Goal: Task Accomplishment & Management: Complete application form

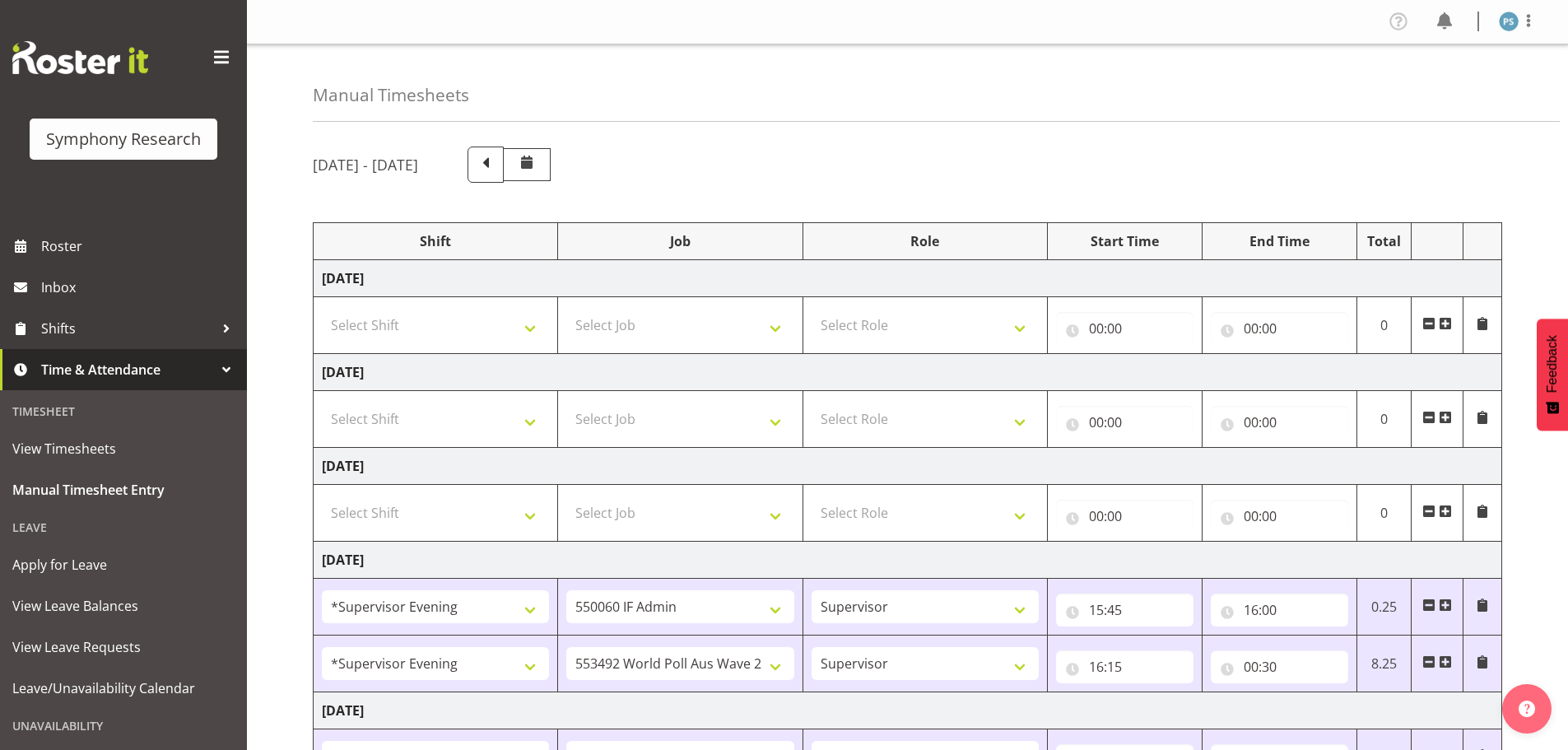
select select "4583"
select select "10499"
select select "4583"
select select "10499"
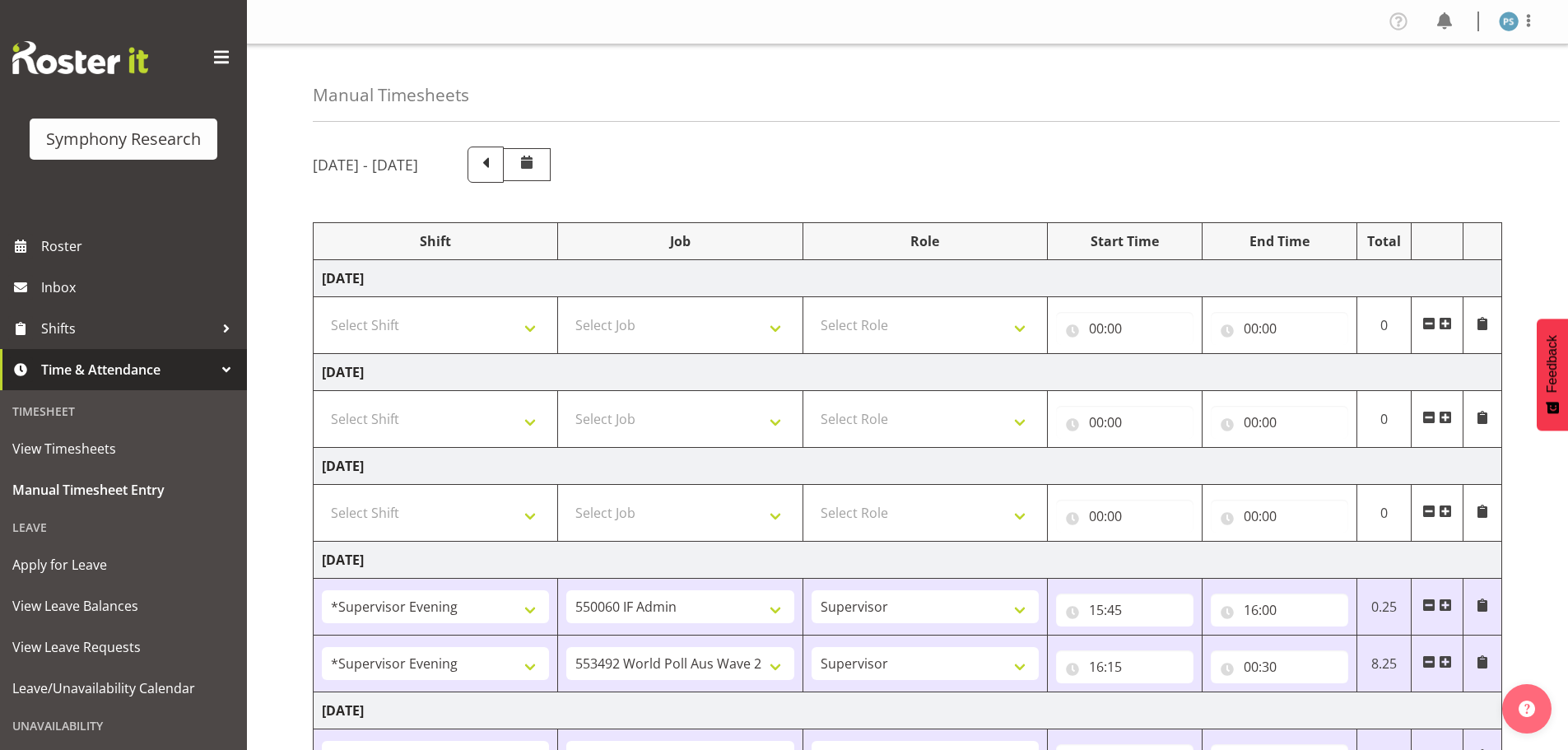
select select "43777"
select select "10732"
select select "11547"
select select "10499"
select select "11547"
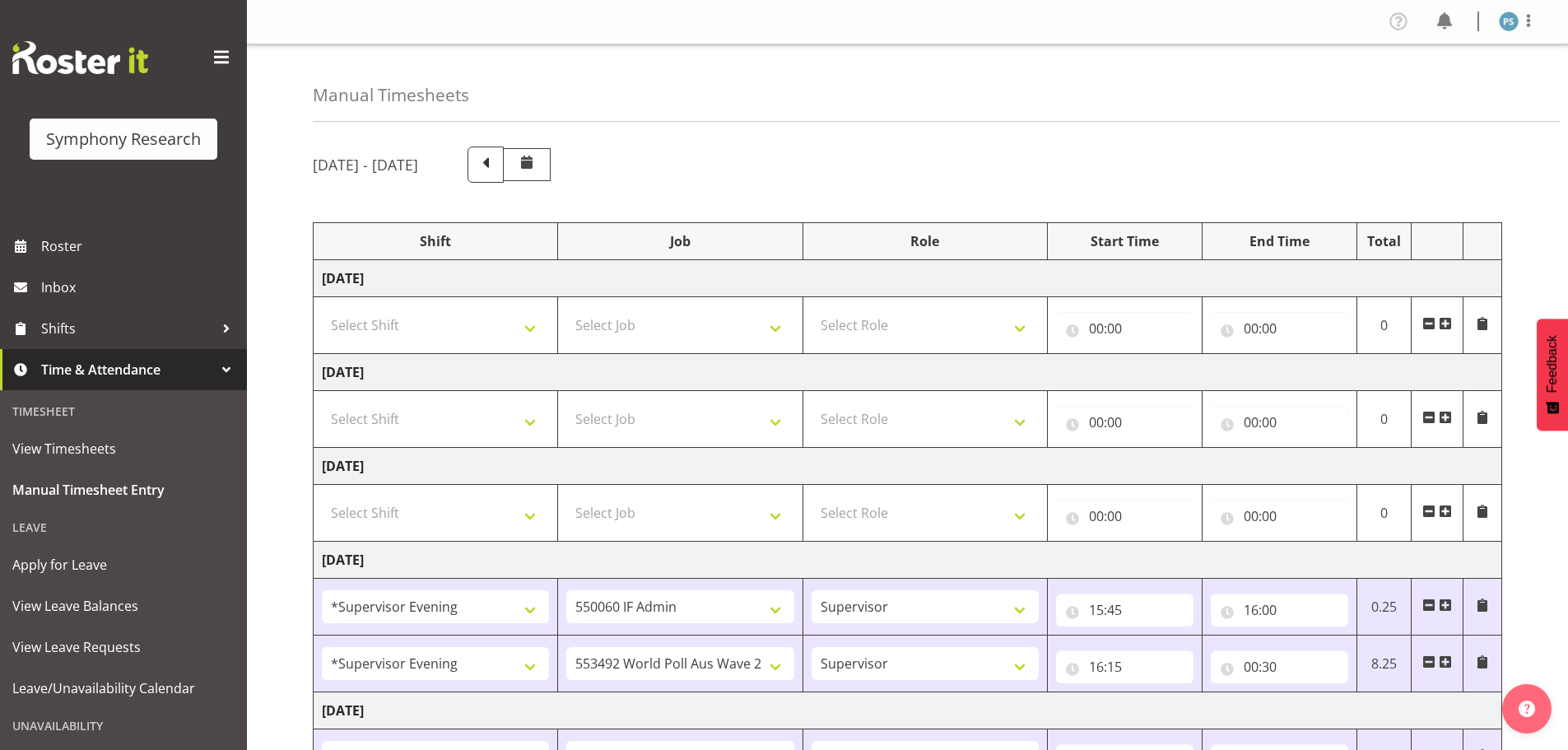
select select "10499"
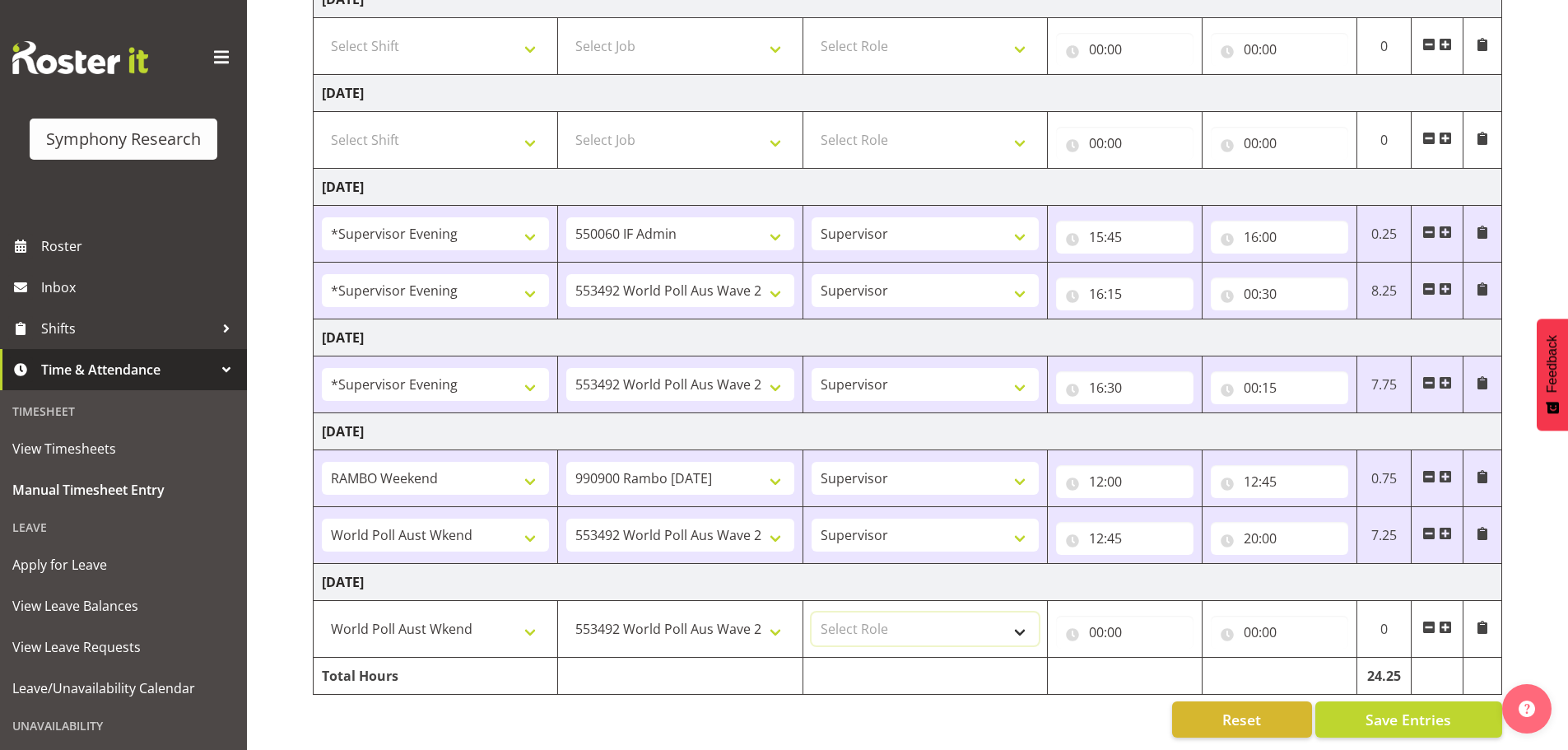
click at [1015, 618] on select "Select Role Supervisor Briefing Interviewing" at bounding box center [925, 629] width 227 height 33
select select "45"
click at [811, 613] on select "Select Role Supervisor Briefing Interviewing" at bounding box center [925, 629] width 227 height 33
click at [1091, 626] on input "00:00" at bounding box center [1125, 632] width 137 height 33
click at [1174, 664] on select "00 01 02 03 04 05 06 07 08 09 10 11 12 13 14 15 16 17 18 19 20 21 22 23" at bounding box center [1168, 675] width 37 height 33
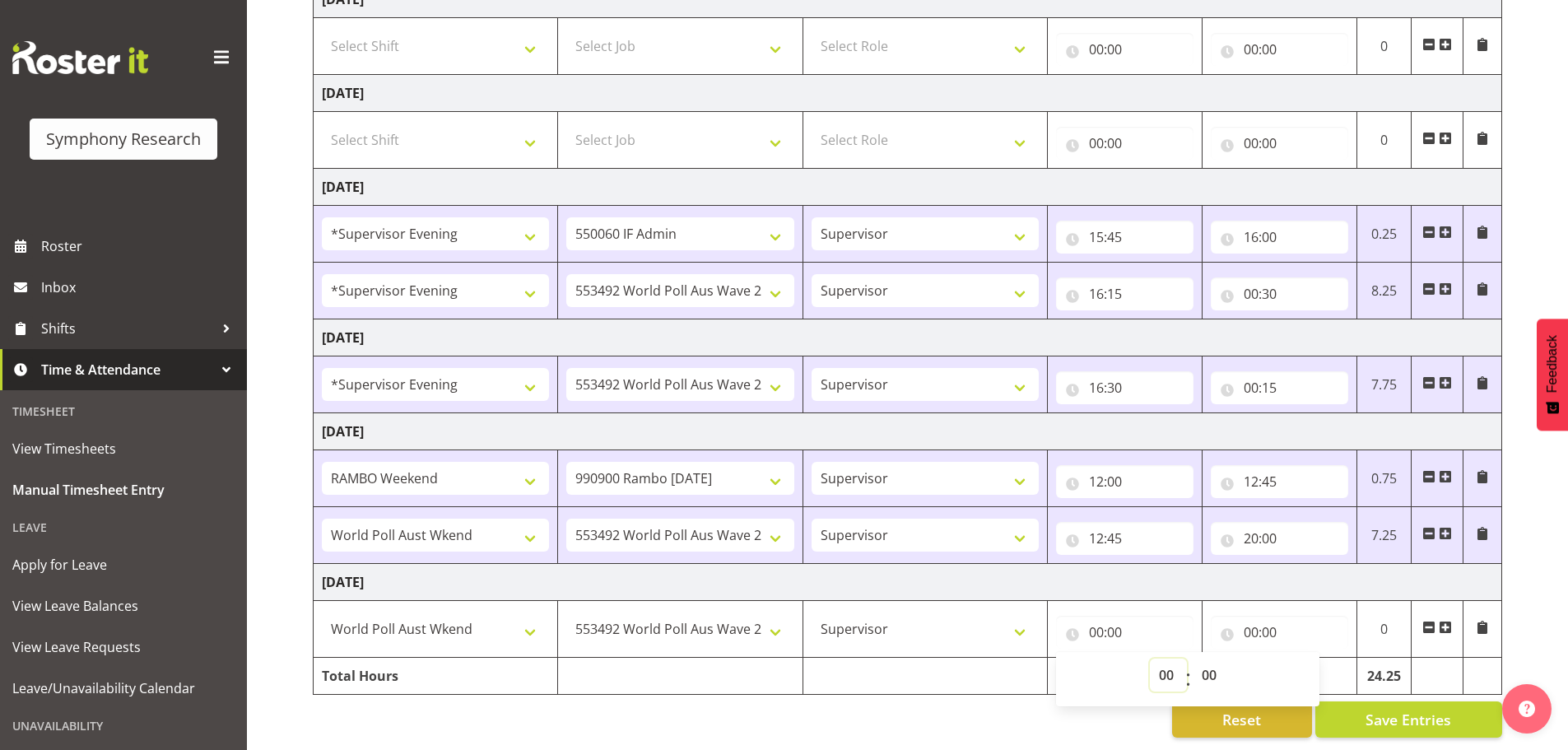
select select "12"
click at [1150, 659] on select "00 01 02 03 04 05 06 07 08 09 10 11 12 13 14 15 16 17 18 19 20 21 22 23" at bounding box center [1168, 675] width 37 height 33
type input "12:00"
click at [1217, 663] on select "00 01 02 03 04 05 06 07 08 09 10 11 12 13 14 15 16 17 18 19 20 21 22 23 24 25 2…" at bounding box center [1211, 675] width 37 height 33
select select "30"
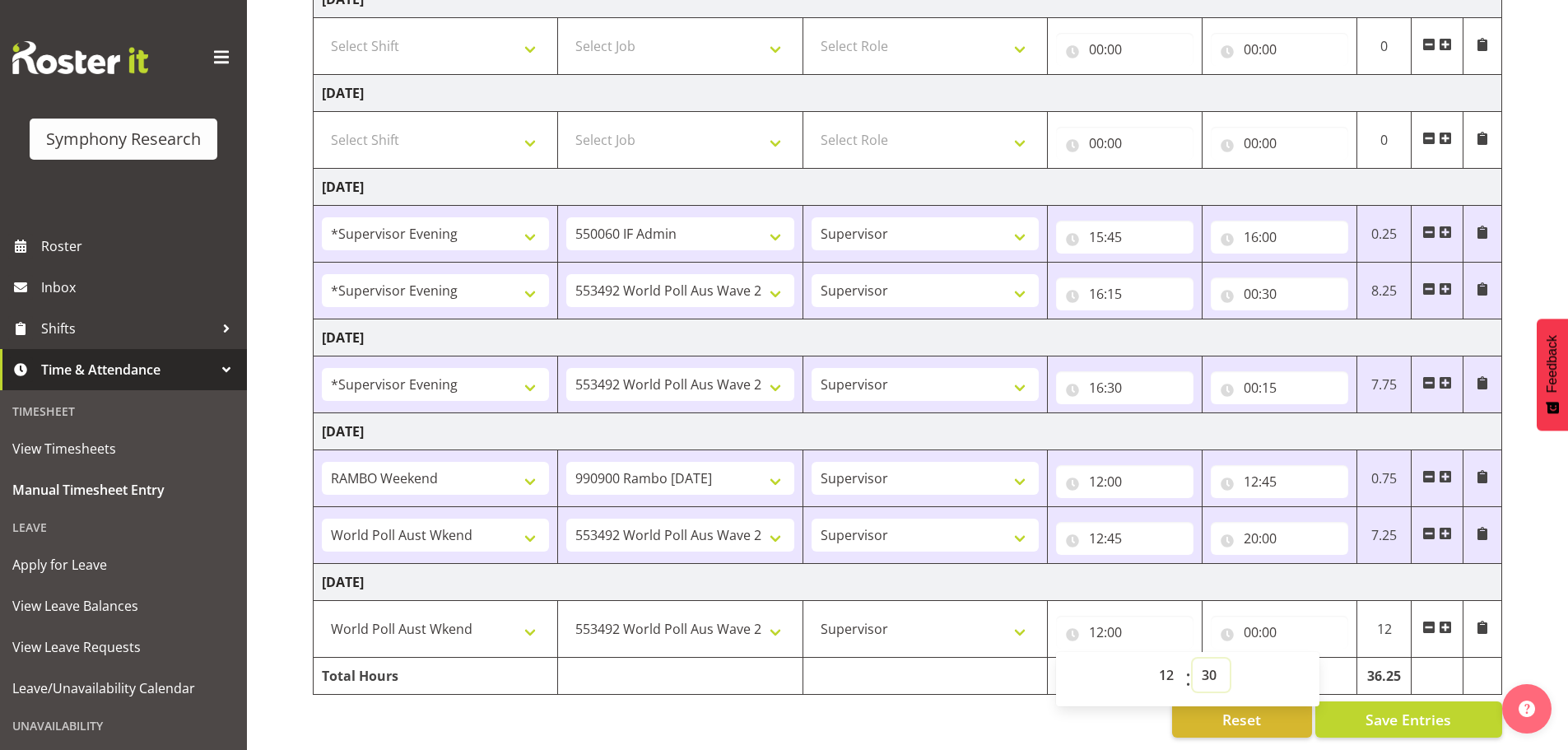
click at [1193, 659] on select "00 01 02 03 04 05 06 07 08 09 10 11 12 13 14 15 16 17 18 19 20 21 22 23 24 25 2…" at bounding box center [1211, 675] width 37 height 33
type input "12:30"
click at [1250, 616] on input "00:00" at bounding box center [1279, 632] width 137 height 33
click at [1323, 664] on select "00 01 02 03 04 05 06 07 08 09 10 11 12 13 14 15 16 17 18 19 20 21 22 23" at bounding box center [1323, 675] width 37 height 33
select select "20"
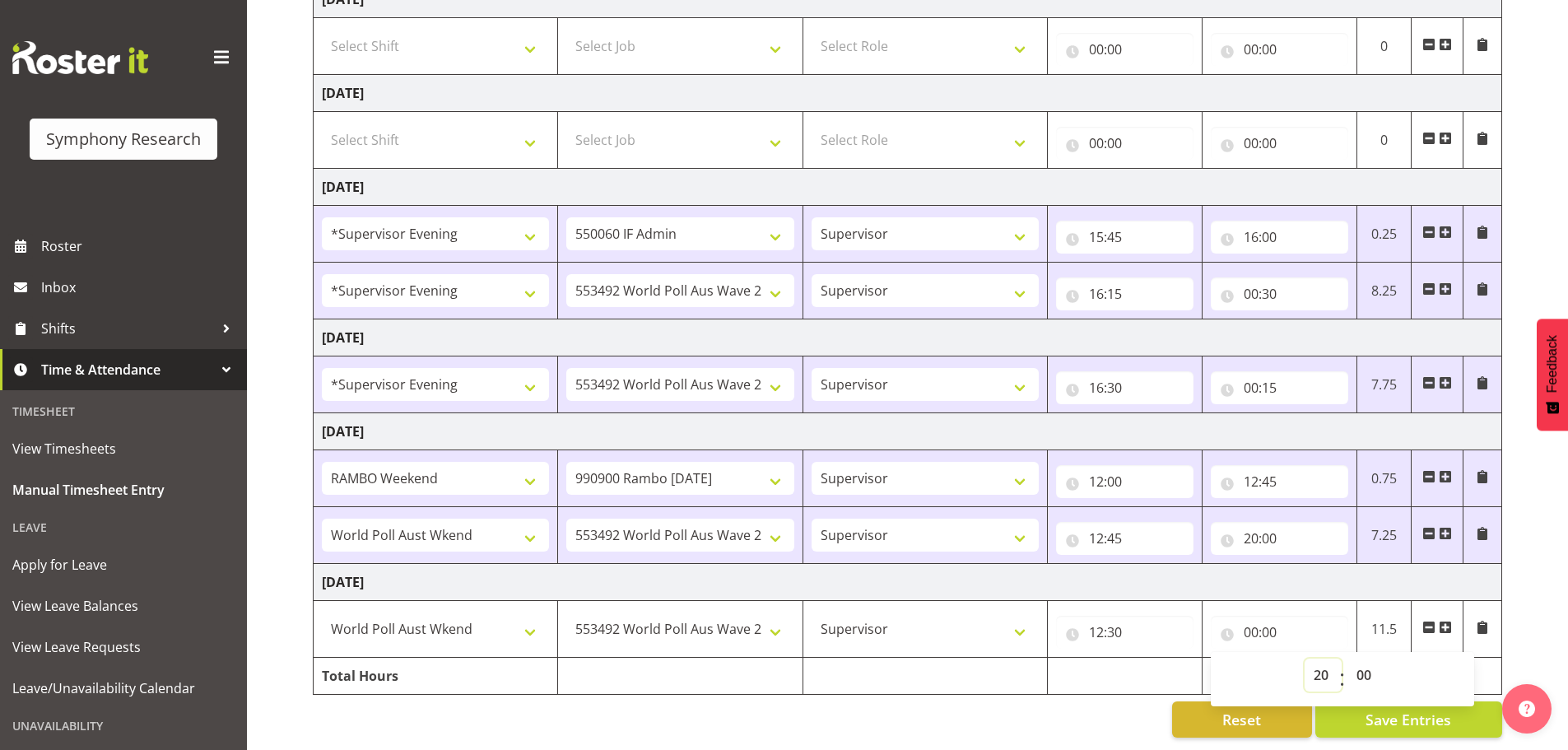
click at [1305, 659] on select "00 01 02 03 04 05 06 07 08 09 10 11 12 13 14 15 16 17 18 19 20 21 22 23" at bounding box center [1323, 675] width 37 height 33
type input "20:00"
click at [1402, 712] on span "Save Entries" at bounding box center [1408, 719] width 86 height 22
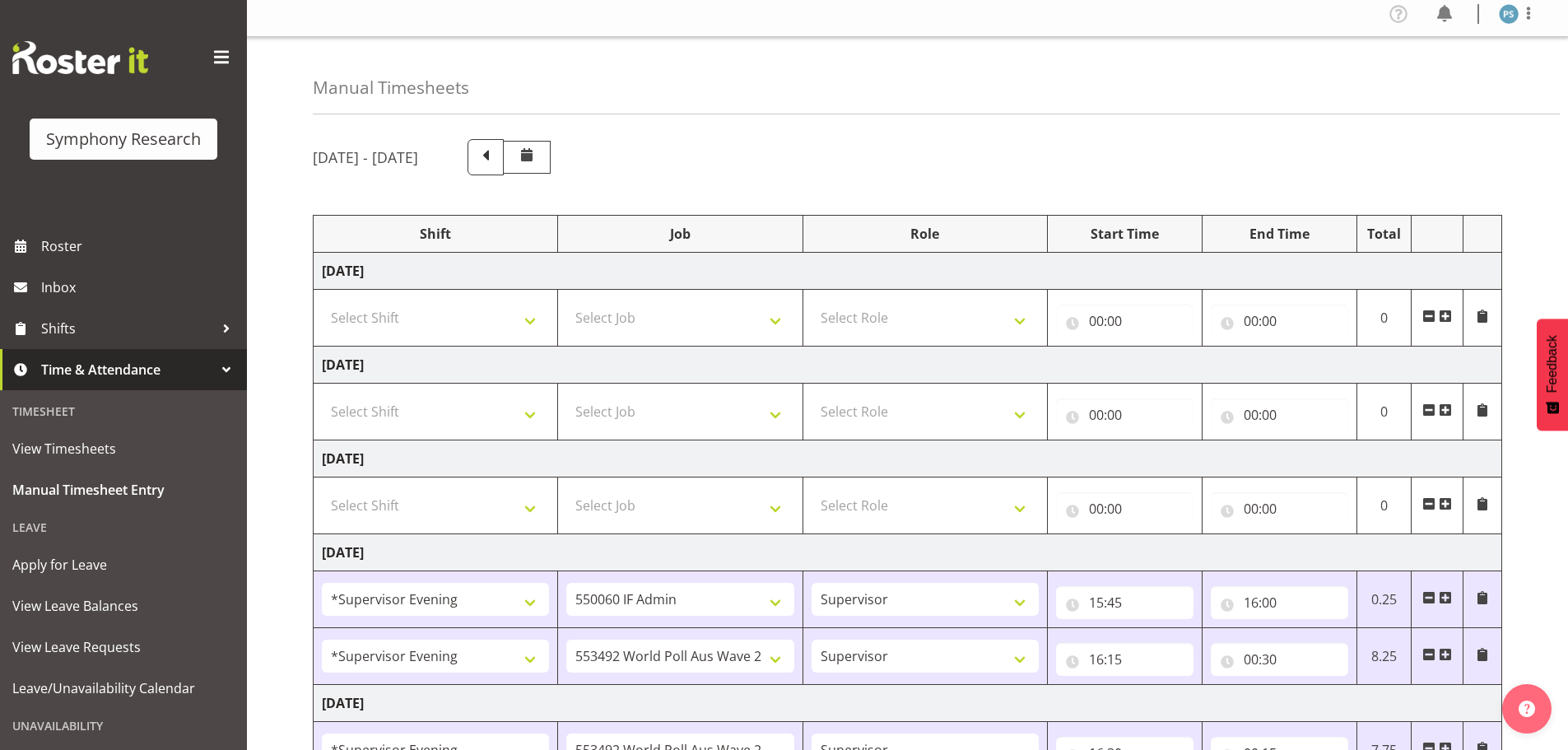
scroll to position [0, 0]
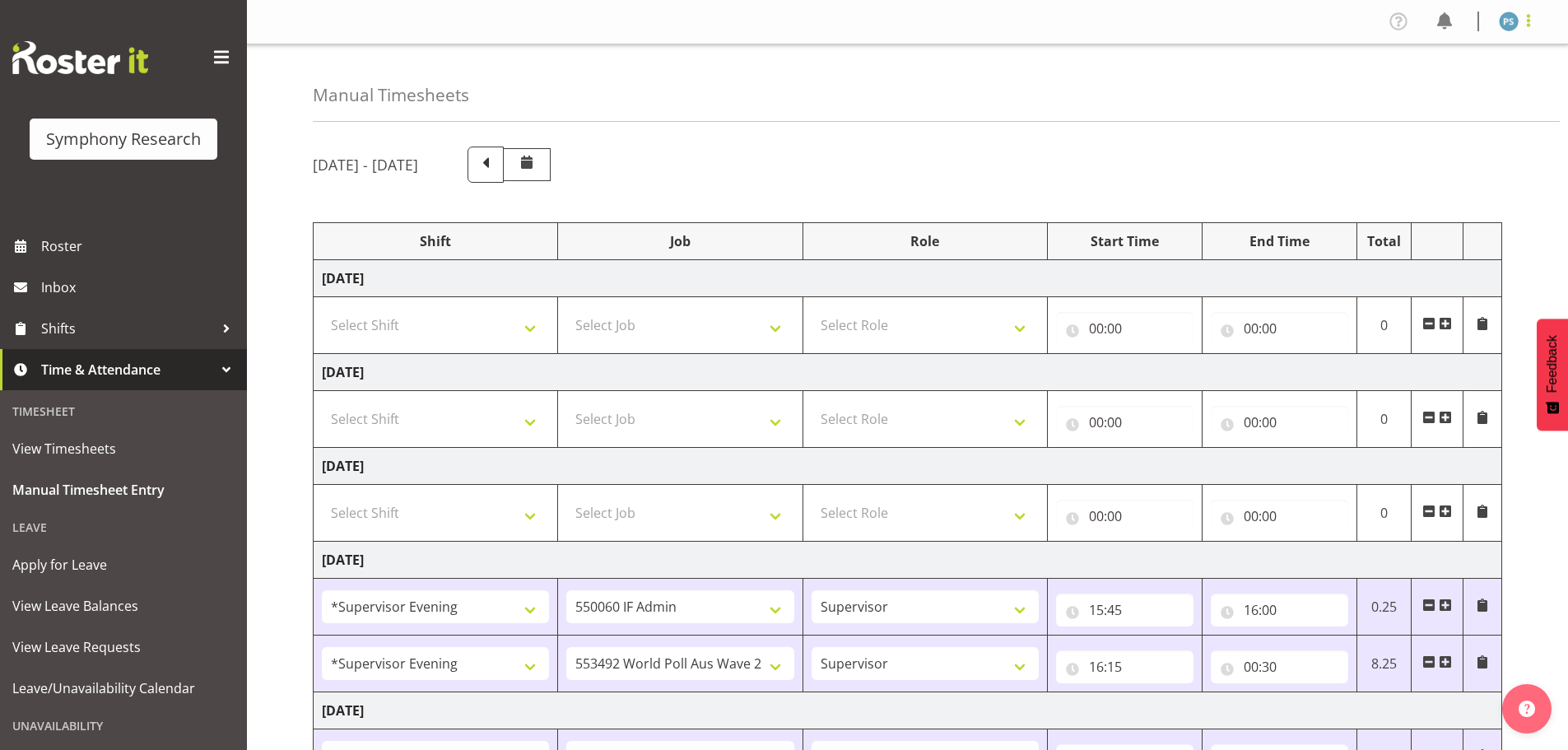
click at [1526, 22] on span at bounding box center [1529, 20] width 20 height 20
click at [1466, 93] on link "Log Out" at bounding box center [1460, 86] width 158 height 30
